Goal: Information Seeking & Learning: Find specific fact

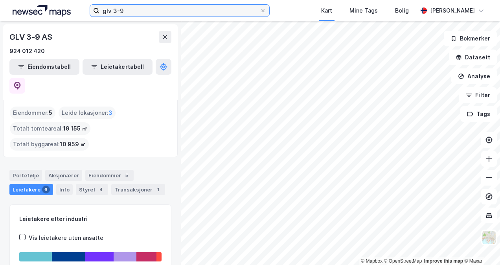
click at [141, 12] on input "glv 3-9" at bounding box center [179, 11] width 160 height 12
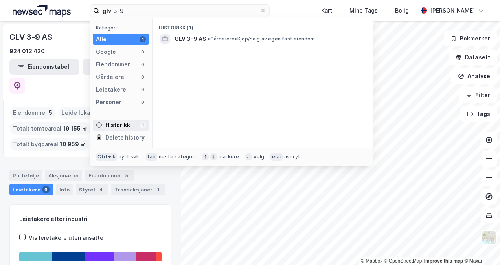
click at [112, 125] on div "Historikk" at bounding box center [113, 124] width 34 height 9
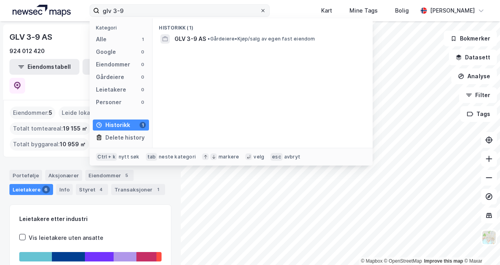
click at [265, 11] on icon at bounding box center [263, 10] width 5 height 5
click at [259, 11] on input "glv 3-9" at bounding box center [179, 11] width 160 height 12
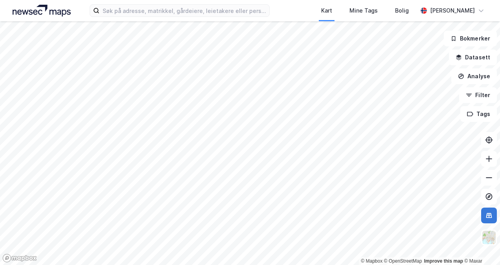
click at [490, 216] on icon at bounding box center [489, 216] width 8 height 8
click at [269, 0] on html "Kart Mine Tags [PERSON_NAME] © Mapbox © OpenStreetMap Improve this map © Maxar …" at bounding box center [250, 132] width 500 height 265
click at [287, 0] on html "Kart Mine Tags [PERSON_NAME] © Mapbox © OpenStreetMap Improve this map © Maxar …" at bounding box center [250, 132] width 500 height 265
click at [212, 265] on html "Kart Mine Tags [PERSON_NAME] © Mapbox © OpenStreetMap Improve this map © Maxar …" at bounding box center [250, 132] width 500 height 265
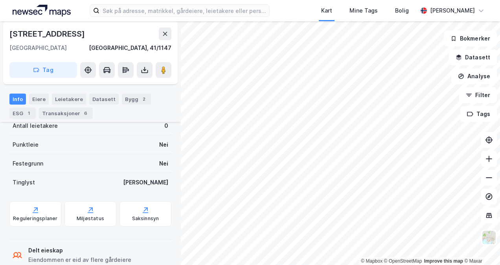
scroll to position [157, 0]
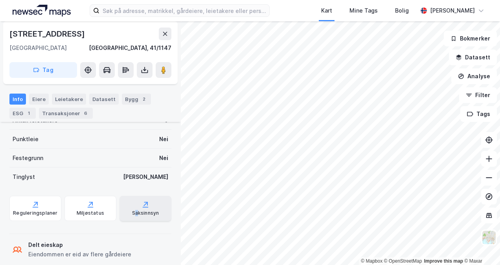
click at [129, 206] on div "Saksinnsyn" at bounding box center [146, 208] width 52 height 25
